Goal: Task Accomplishment & Management: Use online tool/utility

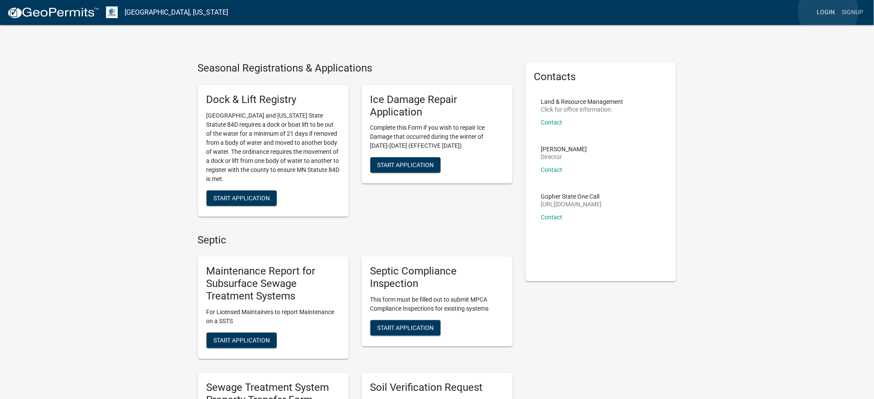
click at [829, 11] on link "Login" at bounding box center [826, 12] width 25 height 16
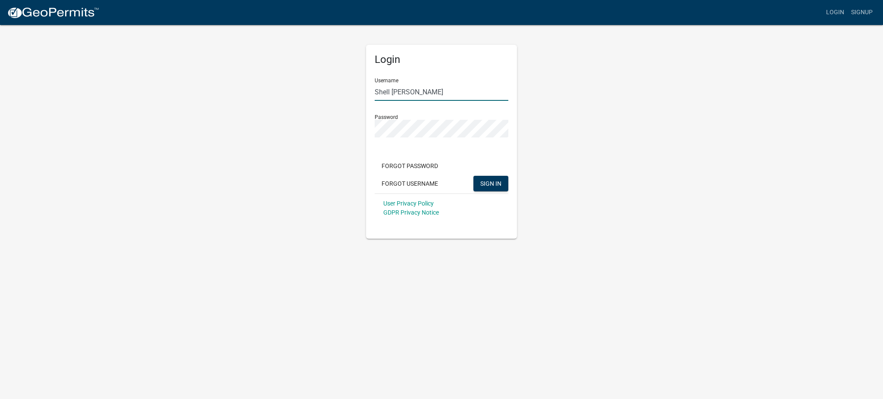
click at [407, 94] on input "Shell [PERSON_NAME]" at bounding box center [442, 92] width 134 height 18
type input "MJevne"
click at [489, 182] on span "SIGN IN" at bounding box center [491, 183] width 21 height 7
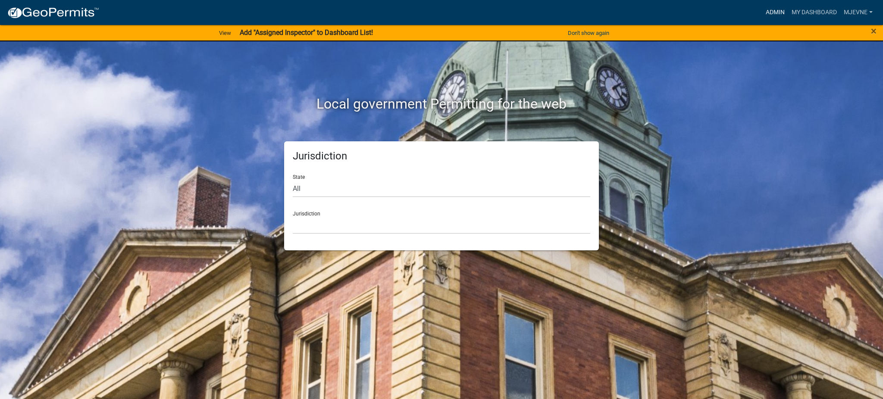
click at [770, 13] on link "Admin" at bounding box center [776, 12] width 26 height 16
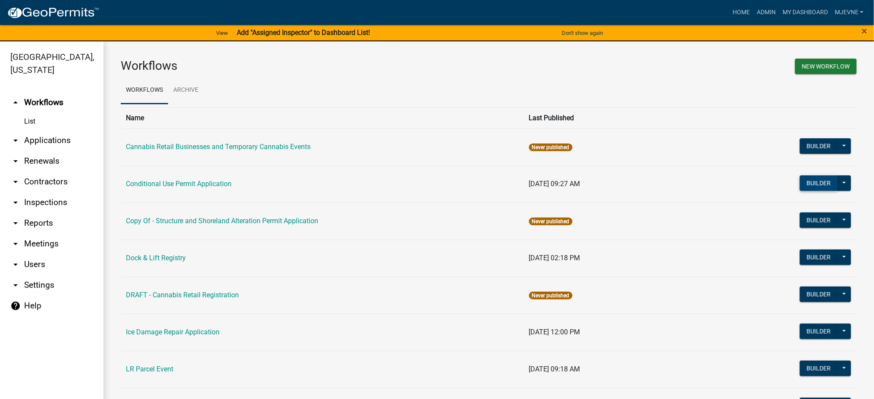
click at [813, 187] on button "Builder" at bounding box center [819, 184] width 38 height 16
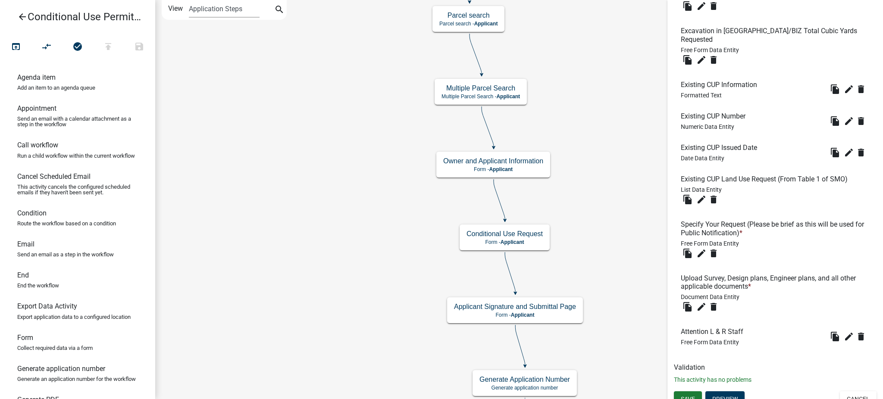
scroll to position [377, 0]
click at [701, 301] on icon "edit" at bounding box center [702, 306] width 10 height 10
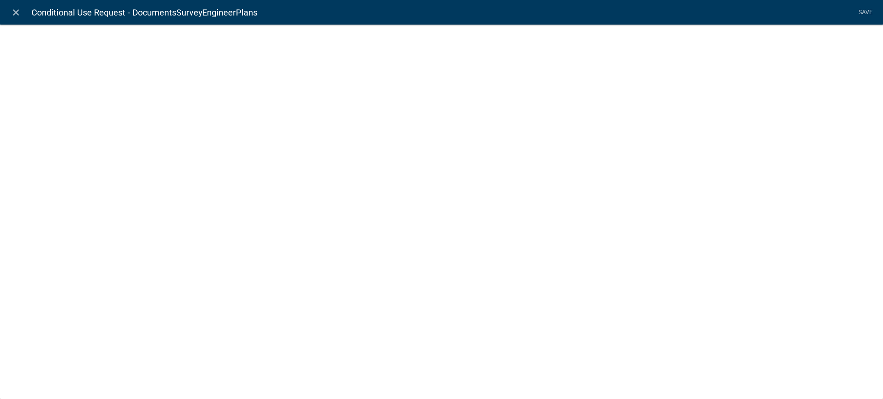
select select "document"
